Goal: Feedback & Contribution: Leave review/rating

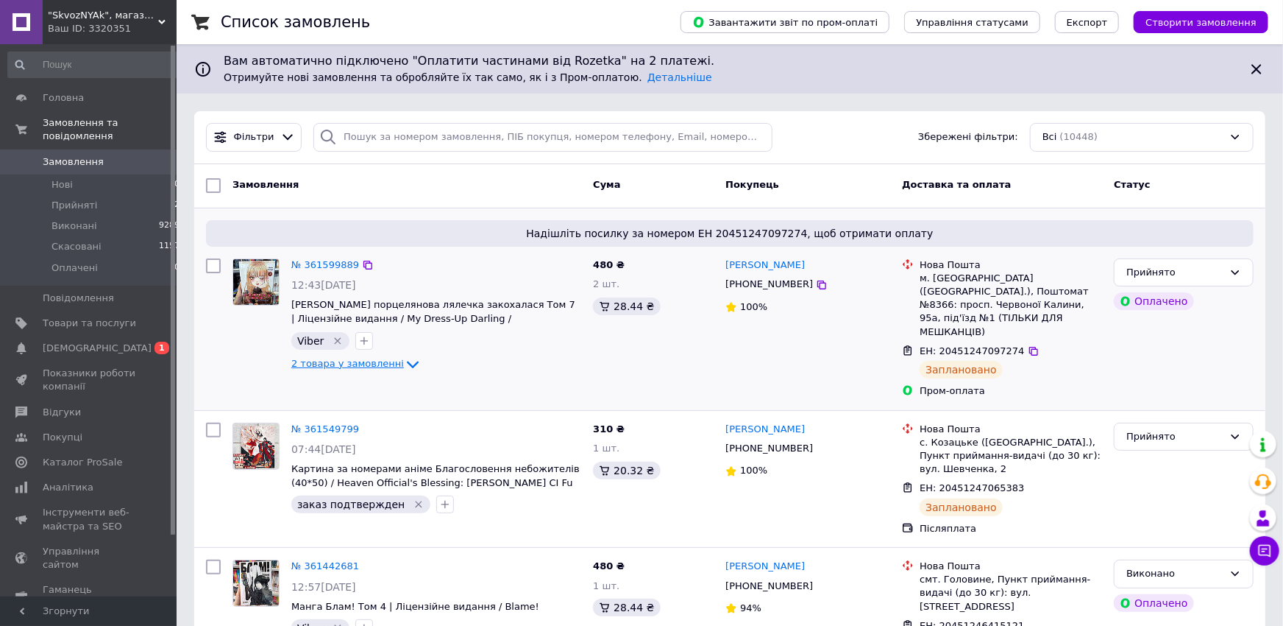
click at [377, 367] on span "2 товара у замовленні" at bounding box center [347, 363] width 113 height 11
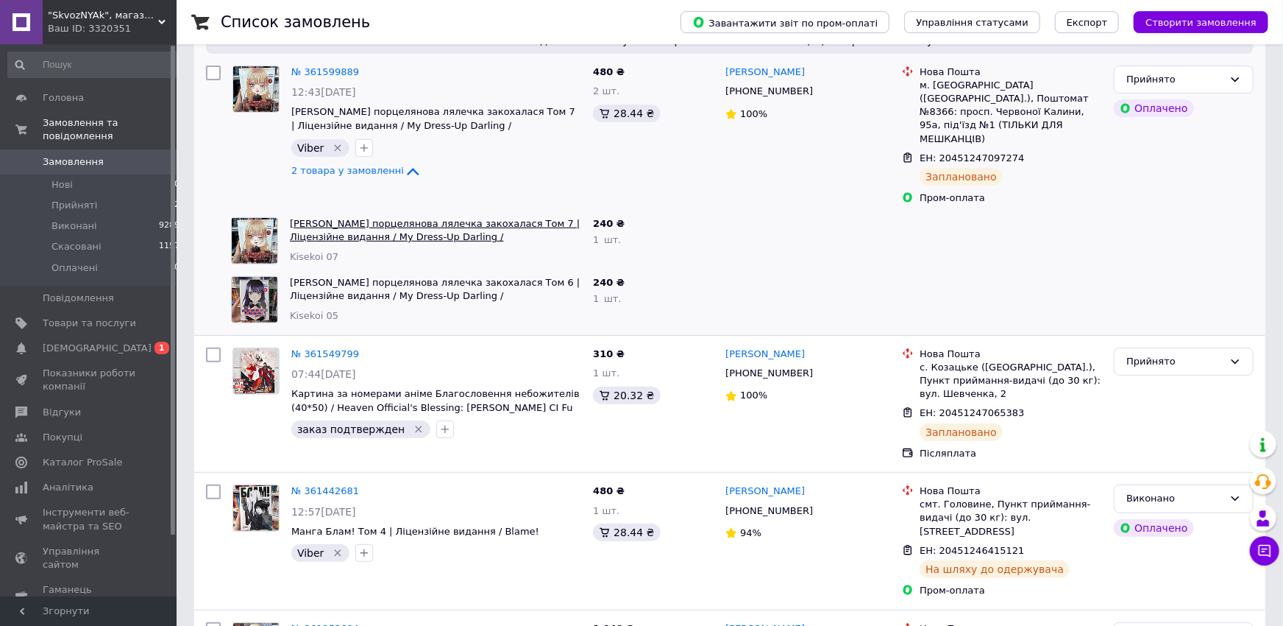
scroll to position [162, 0]
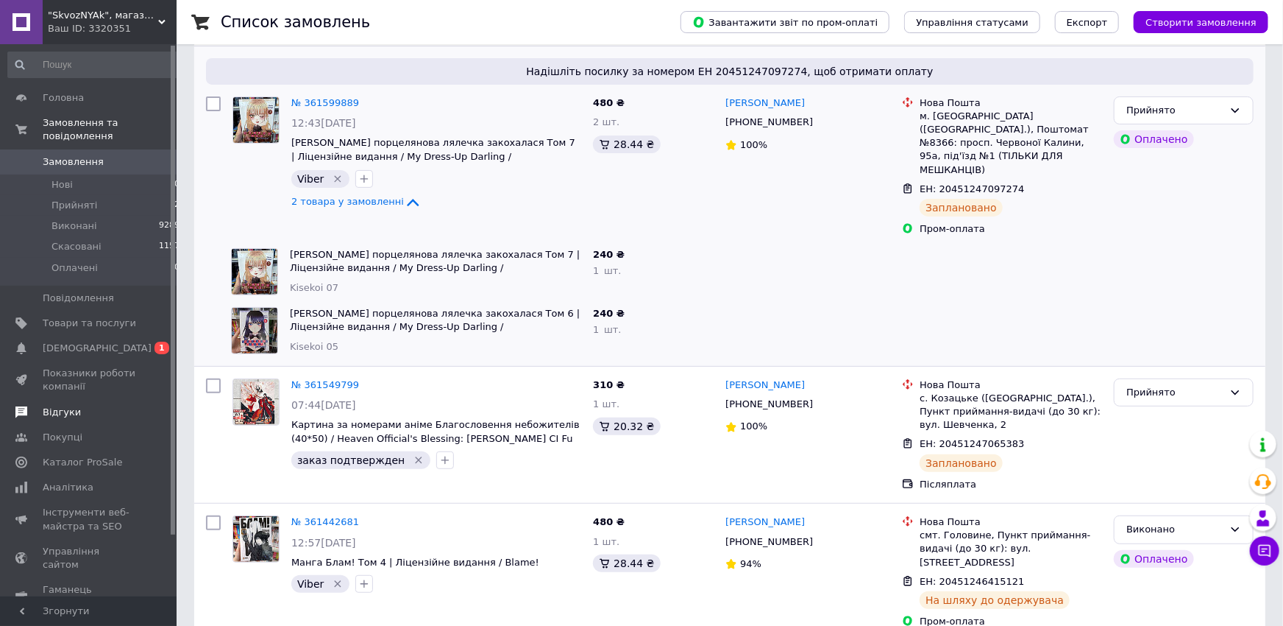
click at [67, 405] on span "Відгуки" at bounding box center [62, 411] width 38 height 13
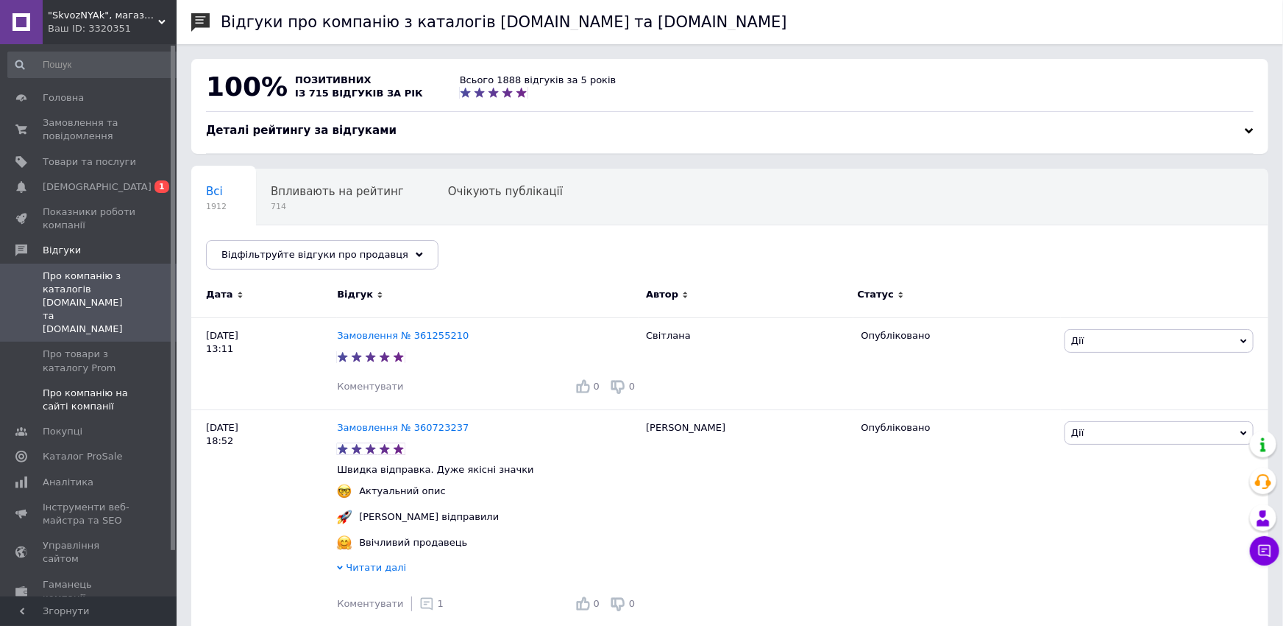
click at [81, 386] on span "Про компанію на сайті компанії" at bounding box center [89, 399] width 93 height 26
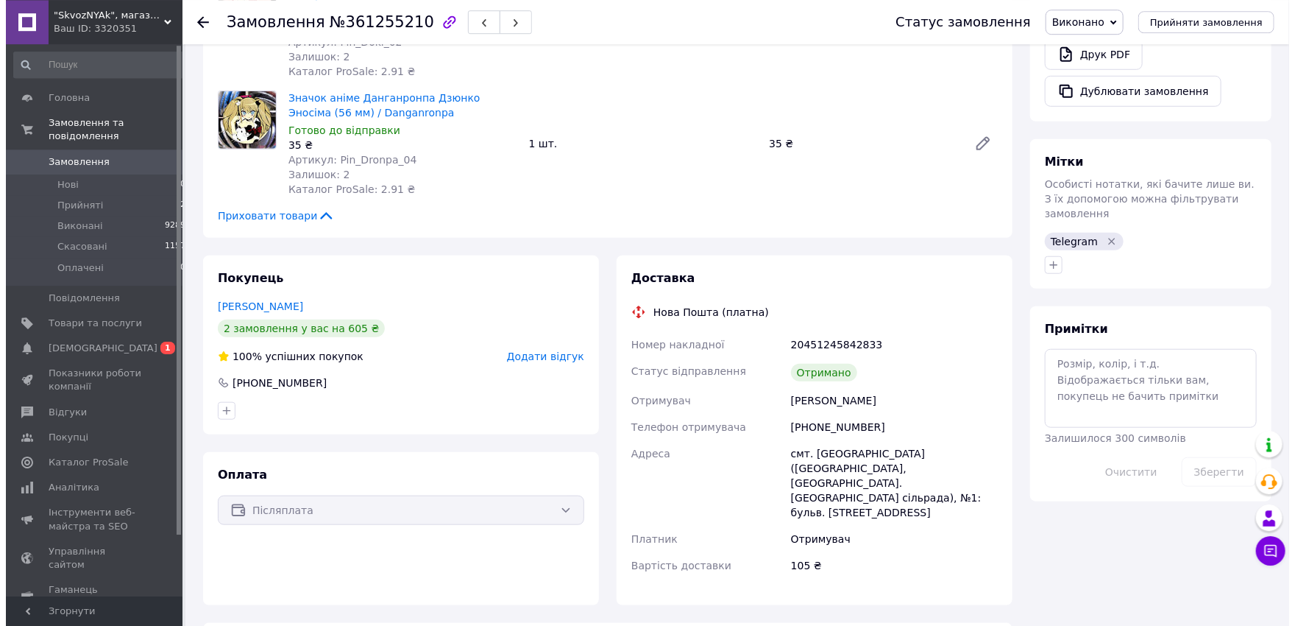
scroll to position [567, 0]
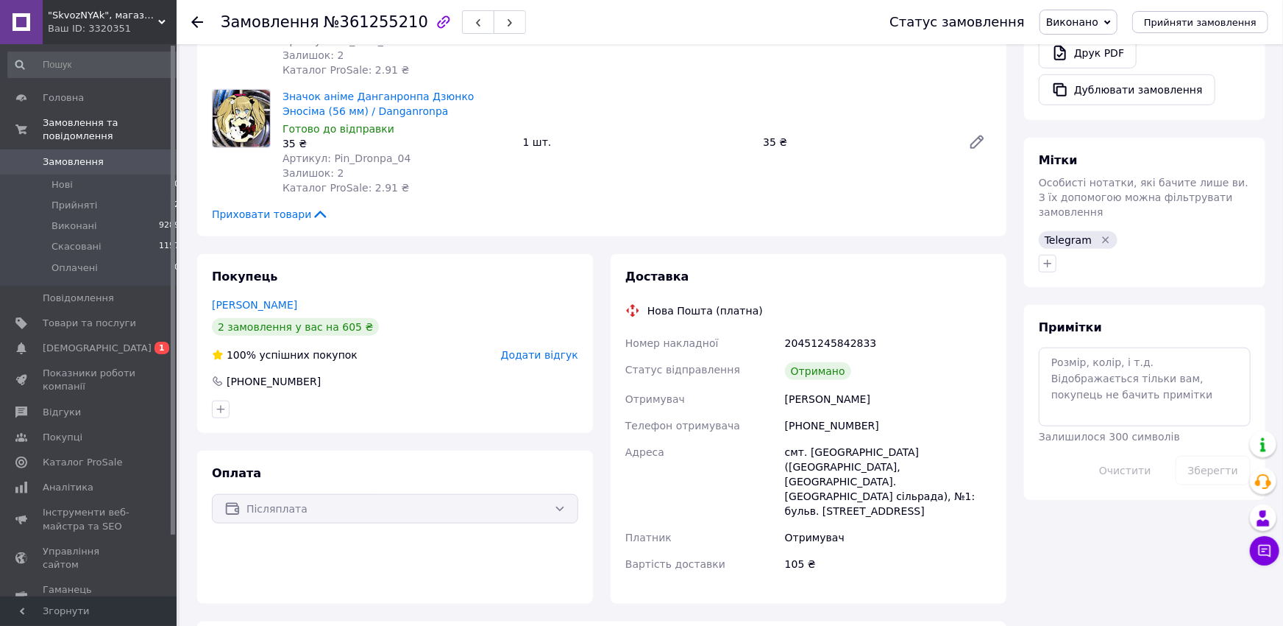
click at [554, 349] on span "Додати відгук" at bounding box center [539, 355] width 77 height 12
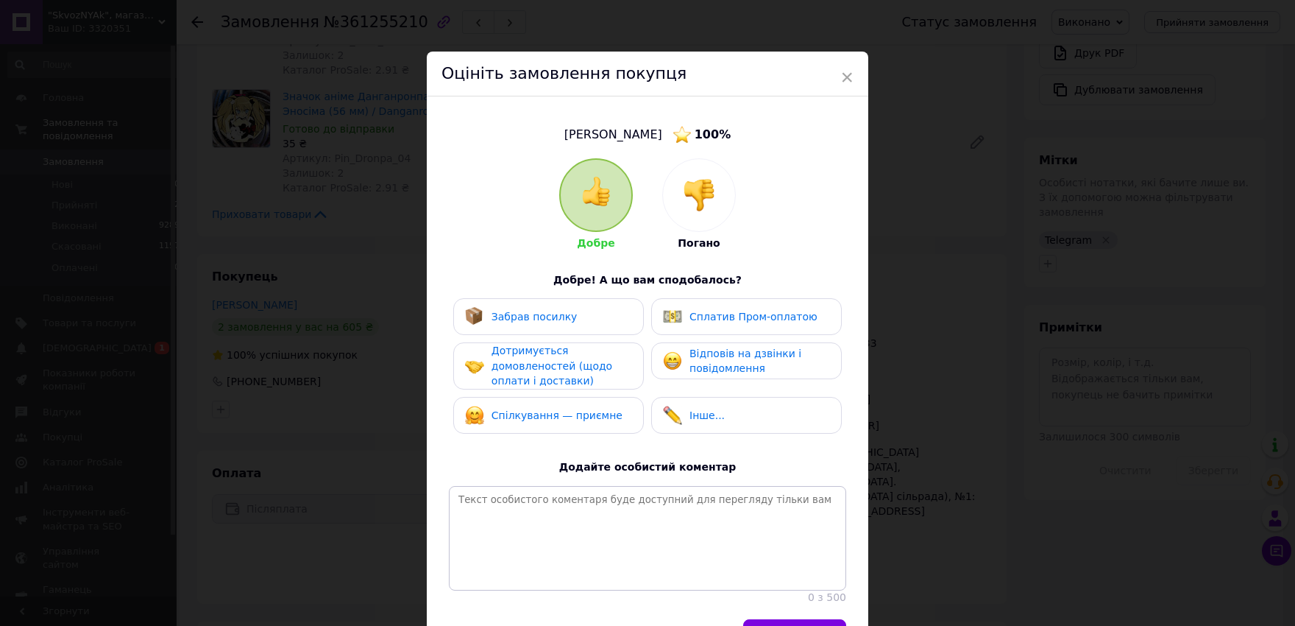
click at [616, 303] on div "Забрав посилку" at bounding box center [548, 316] width 191 height 37
click at [603, 359] on div "Дотримується домовленостей (щодо оплати і доставки)" at bounding box center [562, 366] width 140 height 46
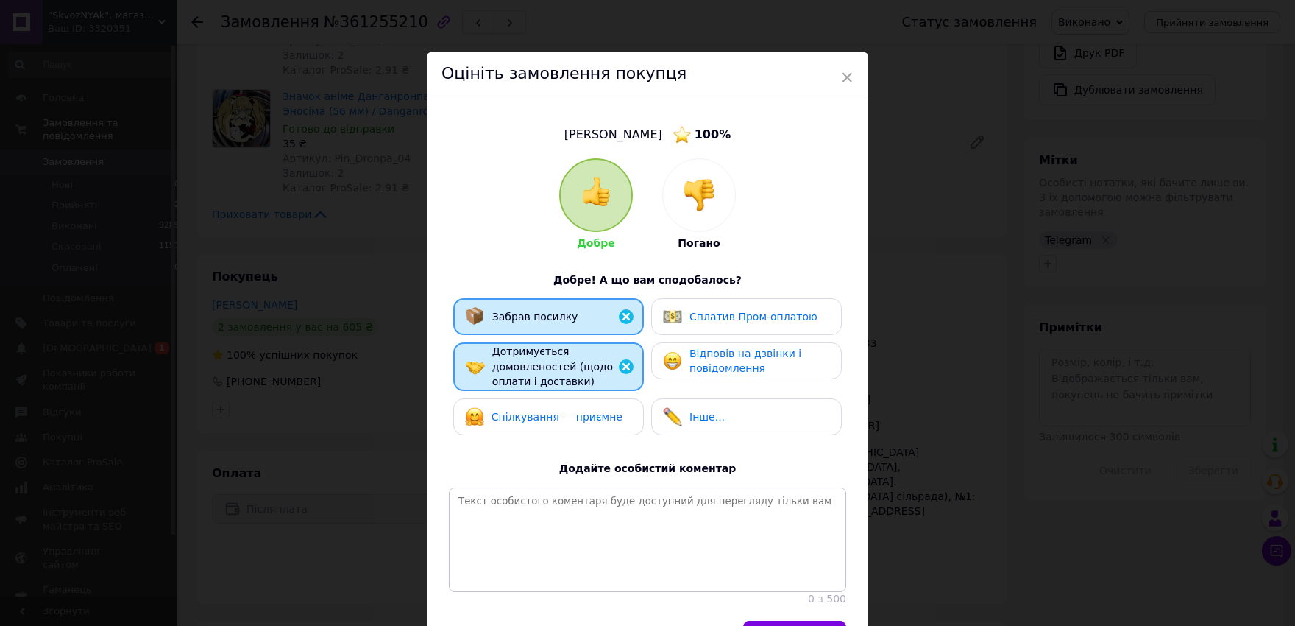
drag, startPoint x: 597, startPoint y: 407, endPoint x: 655, endPoint y: 392, distance: 60.2
click at [599, 407] on div "Спілкування — приємне" at bounding box center [543, 416] width 157 height 19
click at [703, 358] on span "Відповів на дзвінки і повідомлення" at bounding box center [746, 360] width 112 height 27
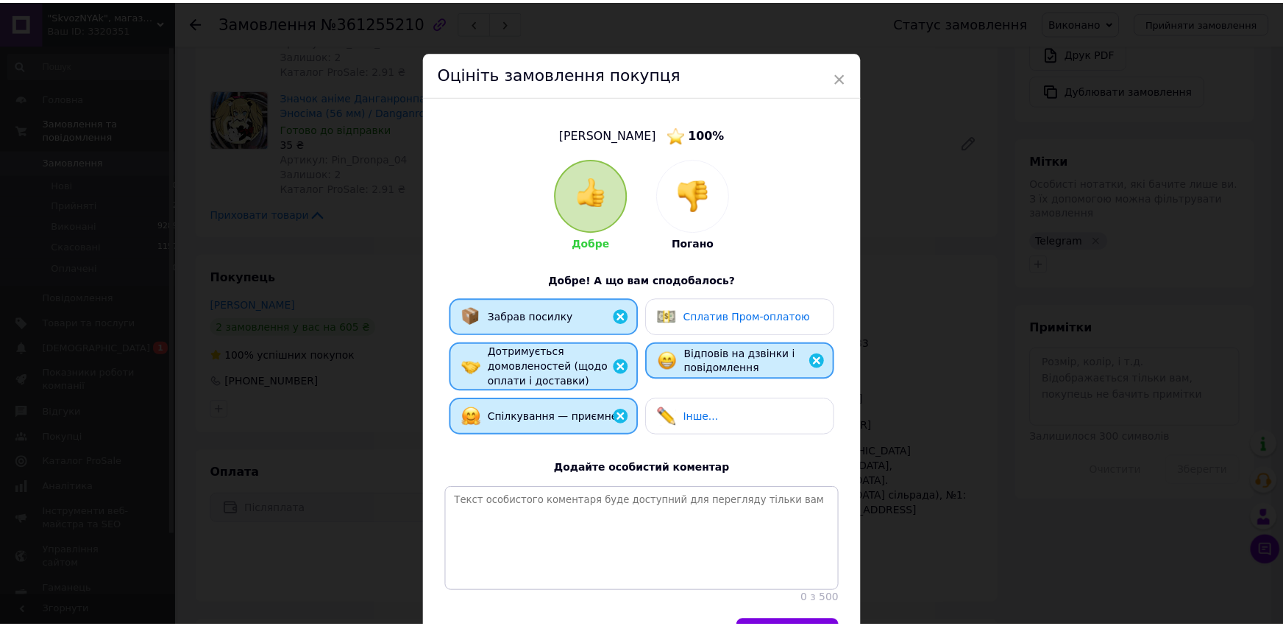
scroll to position [124, 0]
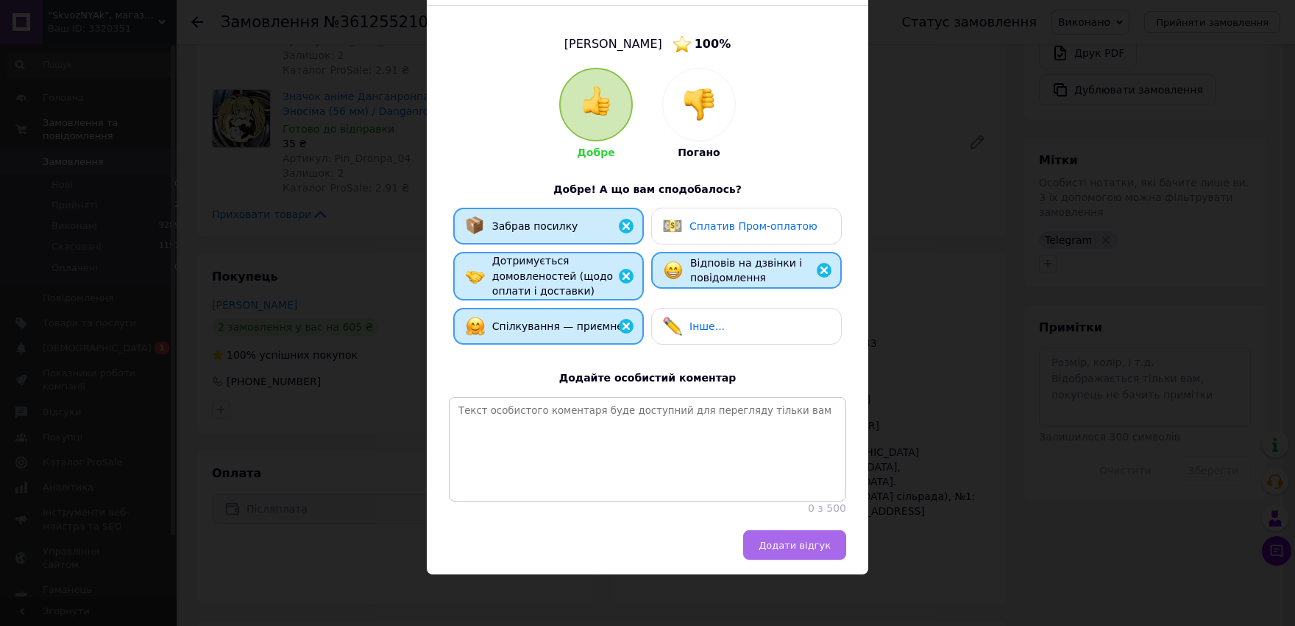
click at [830, 534] on button "Додати відгук" at bounding box center [794, 544] width 103 height 29
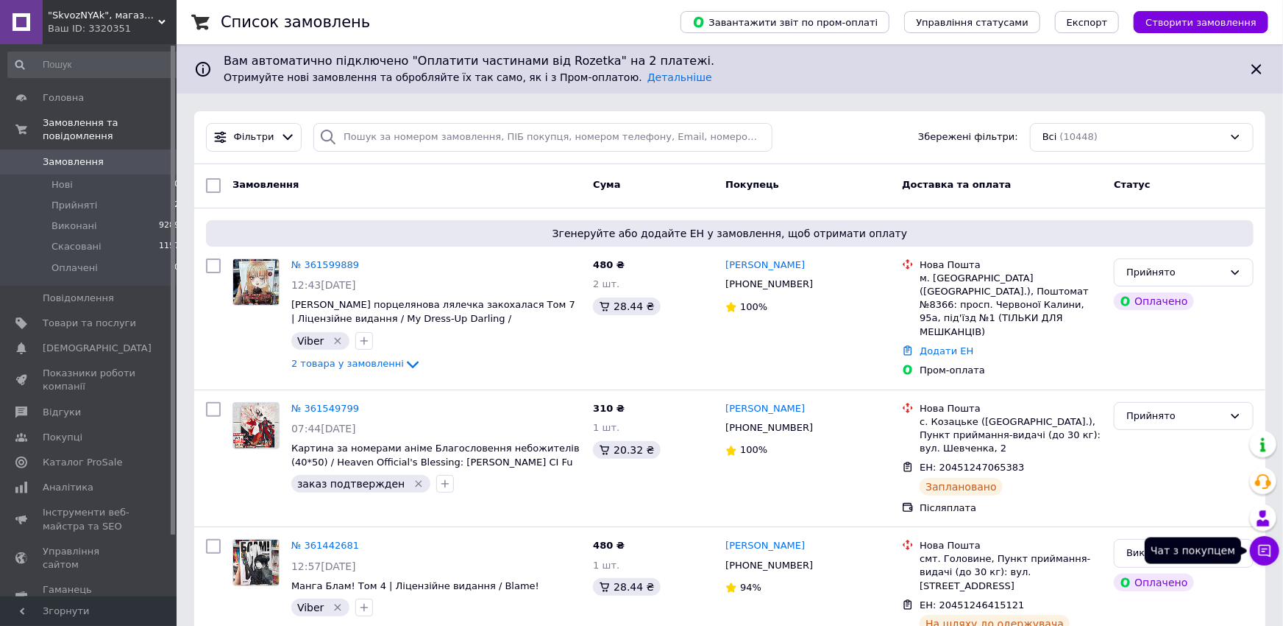
click at [1258, 553] on button "Чат з покупцем" at bounding box center [1264, 550] width 29 height 29
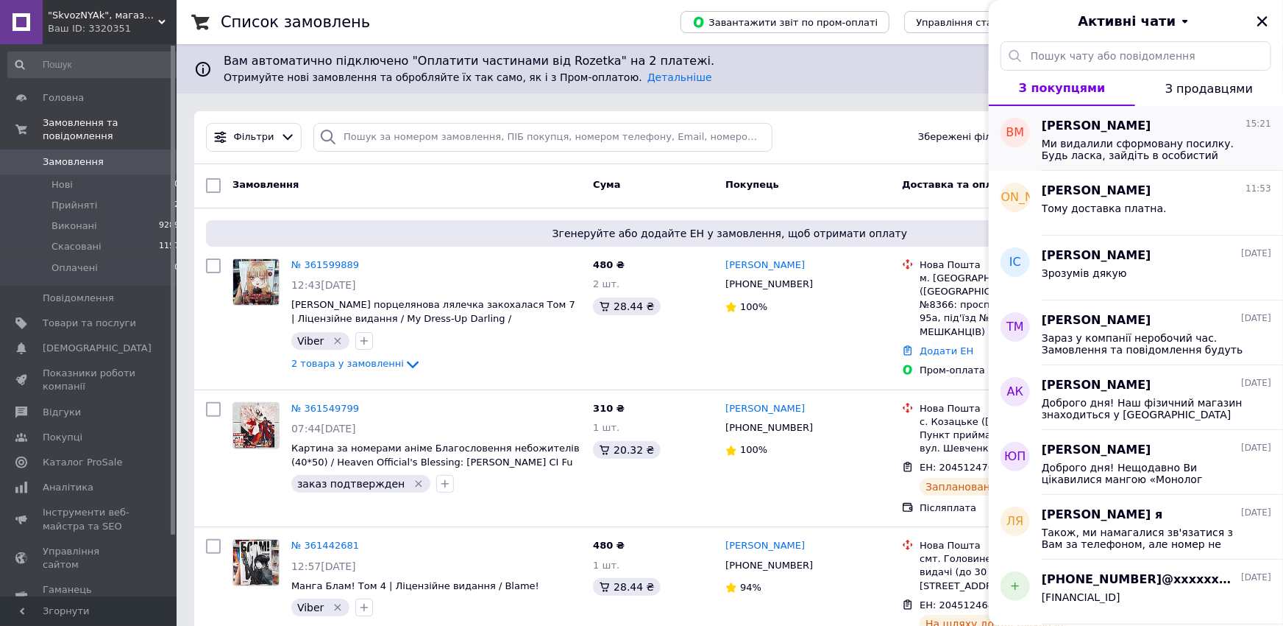
click at [1141, 155] on span "Ми видалили сформовану посилку. Будь ласка, зайдіть в особистий кабінет і натис…" at bounding box center [1146, 150] width 209 height 24
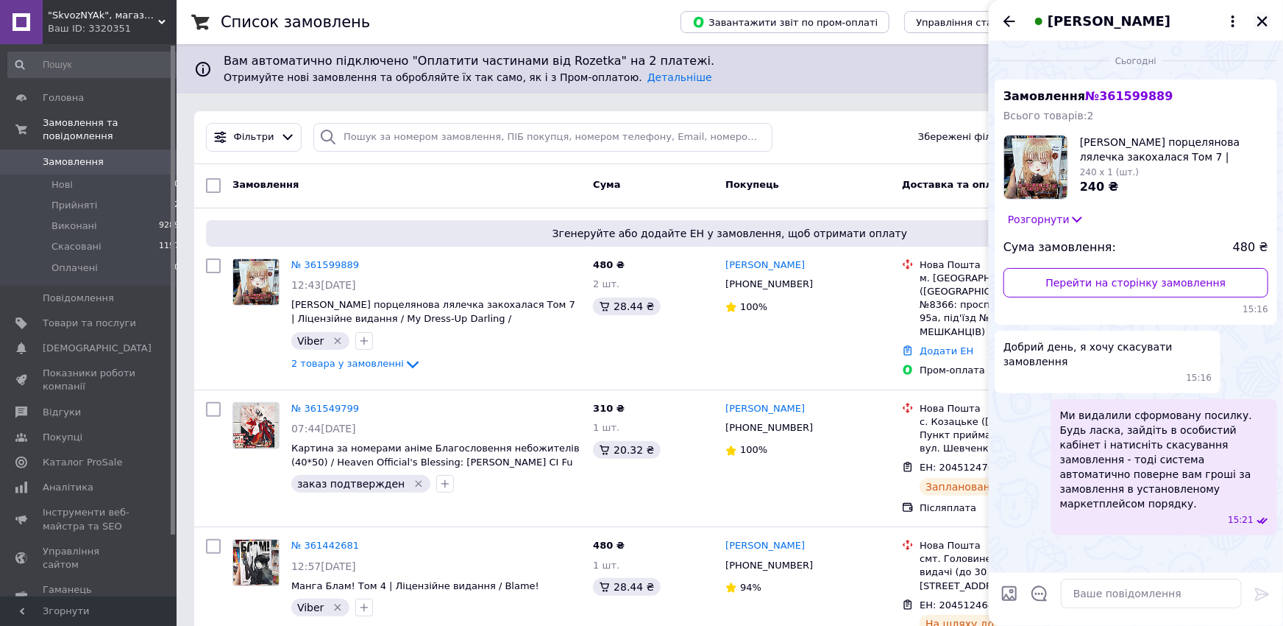
click at [1262, 21] on icon "Закрити" at bounding box center [1263, 21] width 10 height 10
